Goal: Check status

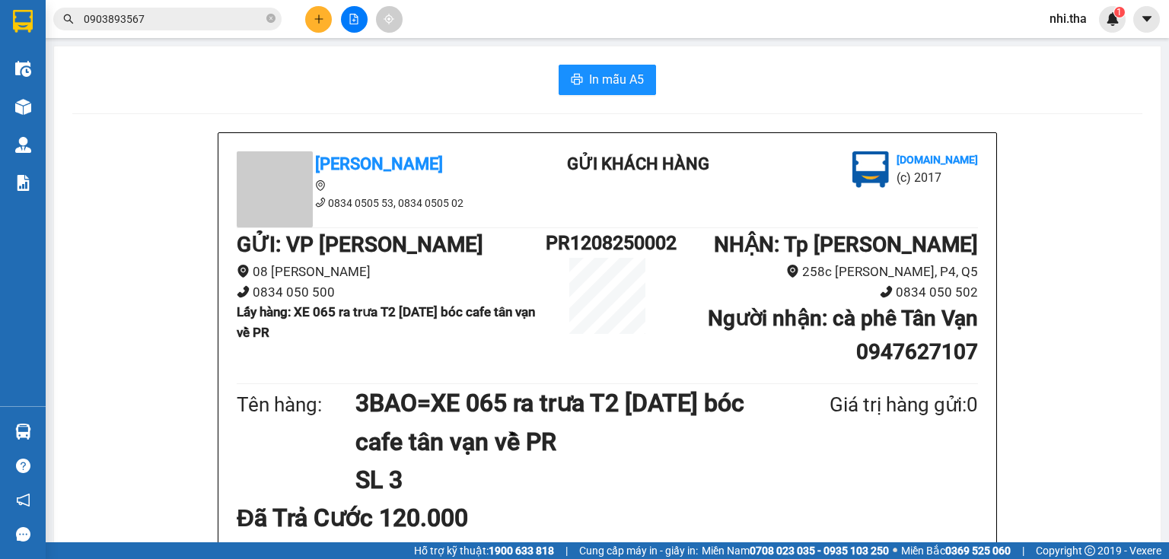
click at [192, 13] on input "0903893567" at bounding box center [174, 19] width 180 height 17
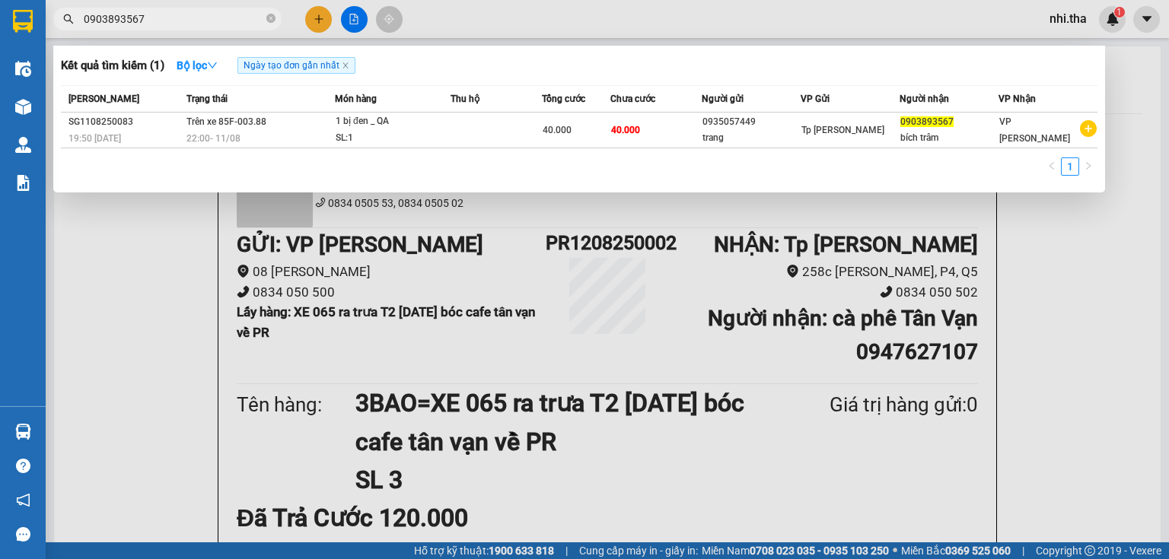
click at [192, 13] on input "0903893567" at bounding box center [174, 19] width 180 height 17
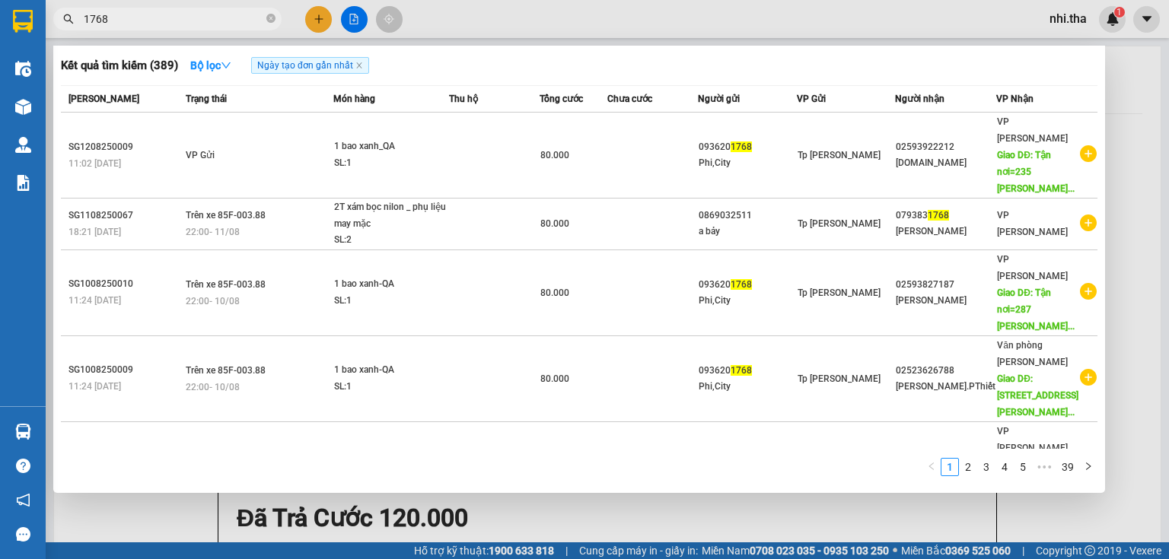
type input "1768"
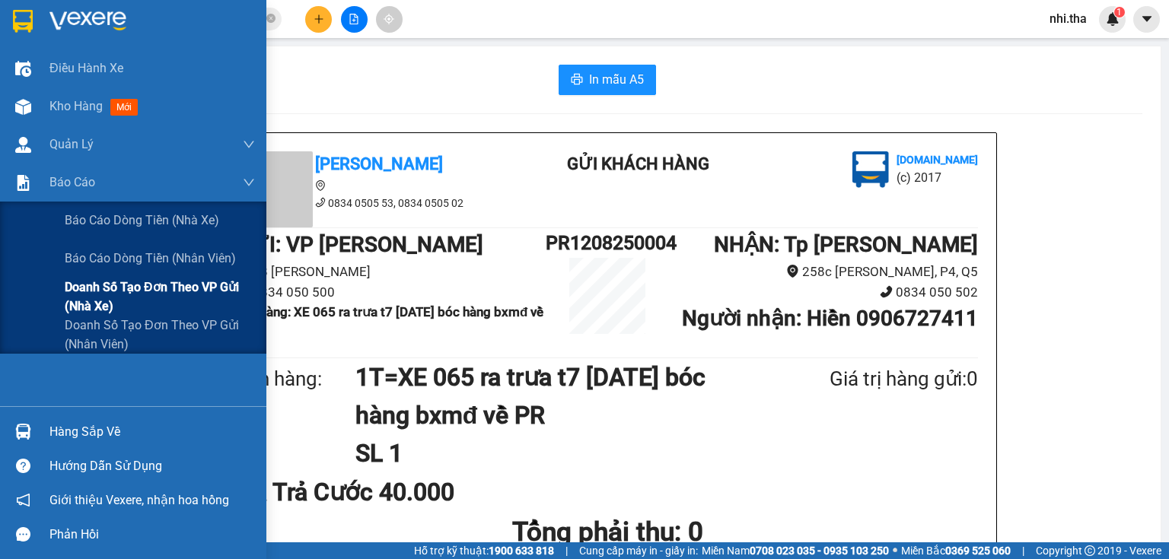
click at [141, 286] on span "Doanh số tạo đơn theo VP gửi (nhà xe)" at bounding box center [160, 297] width 190 height 38
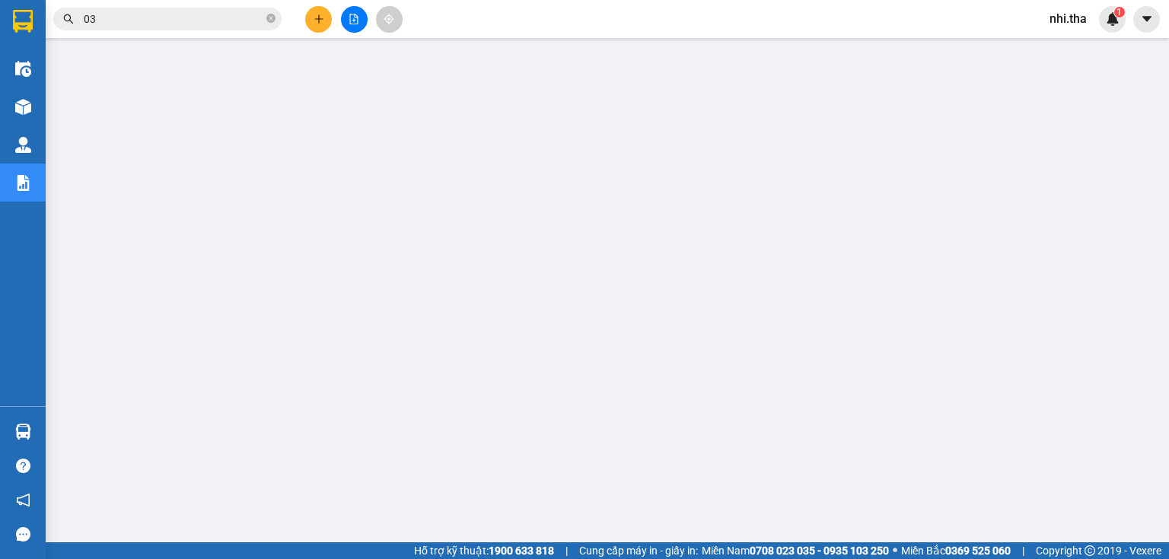
click at [172, 22] on input "03" at bounding box center [174, 19] width 180 height 17
